Goal: Transaction & Acquisition: Purchase product/service

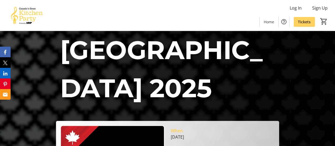
scroll to position [79, 0]
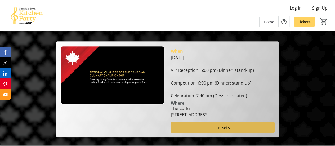
click at [218, 124] on span "Tickets" at bounding box center [222, 127] width 14 height 6
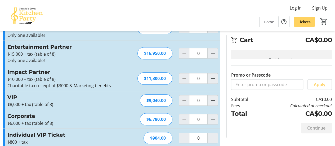
scroll to position [104, 0]
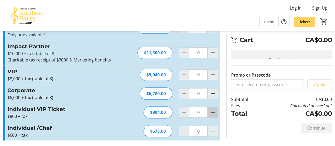
click at [211, 113] on mat-icon "Increment by one" at bounding box center [212, 112] width 6 height 6
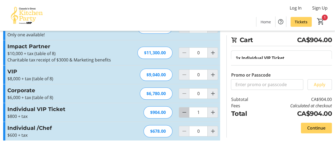
click at [185, 114] on mat-icon "Decrement by one" at bounding box center [184, 112] width 6 height 6
type input "0"
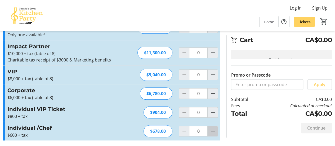
click at [214, 129] on mat-icon "Increment by one" at bounding box center [212, 131] width 6 height 6
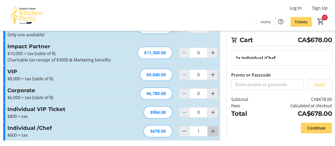
click at [213, 129] on mat-icon "Increment by one" at bounding box center [212, 131] width 6 height 6
type input "2"
drag, startPoint x: 17, startPoint y: 90, endPoint x: 82, endPoint y: 95, distance: 64.7
click at [81, 95] on div "Corporate $6,000 + tax (table of 8) Read more $6,000 + tax (table of 8)" at bounding box center [65, 93] width 116 height 14
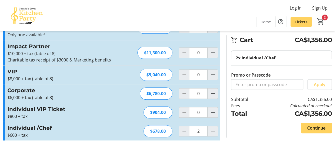
click at [83, 98] on p "$6,000 + tax (table of 8)" at bounding box center [65, 97] width 116 height 6
click at [19, 90] on h3 "Corporate" at bounding box center [65, 90] width 116 height 8
drag, startPoint x: 9, startPoint y: 89, endPoint x: 75, endPoint y: 98, distance: 66.3
click at [75, 98] on div "Corporate $6,000 + tax (table of 8) Read more $6,000 + tax (table of 8)" at bounding box center [65, 93] width 116 height 14
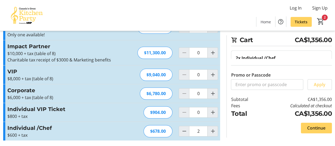
click at [75, 98] on p "$6,000 + tax (table of 8)" at bounding box center [65, 97] width 116 height 6
